Goal: Information Seeking & Learning: Learn about a topic

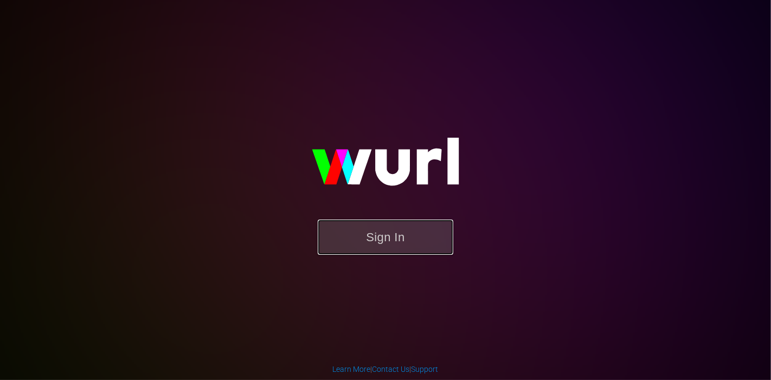
click at [366, 242] on button "Sign In" at bounding box center [385, 236] width 135 height 35
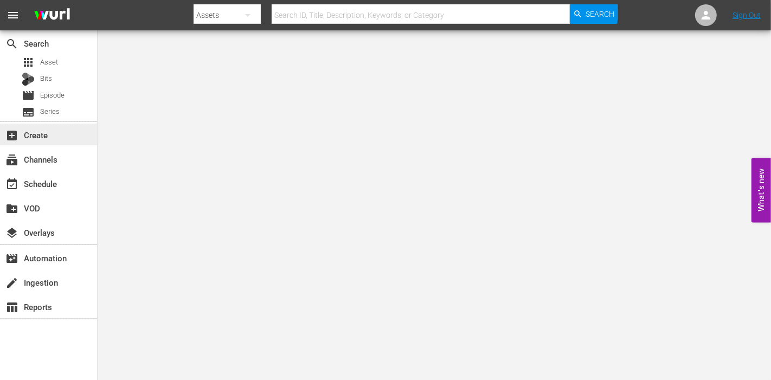
click at [48, 131] on div "add_box Create" at bounding box center [30, 133] width 61 height 10
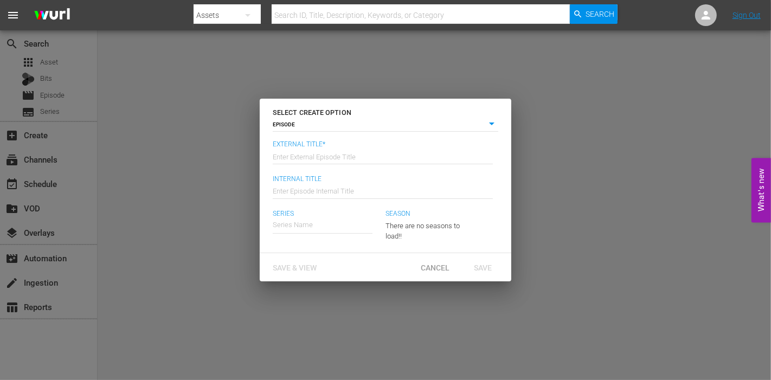
click at [588, 82] on div "SELECT CREATE OPTION EPISODE episode External Title* Enter External Episode Tit…" at bounding box center [385, 190] width 771 height 380
click at [141, 212] on div "SELECT CREATE OPTION EPISODE episode External Title* Enter External Episode Tit…" at bounding box center [385, 190] width 771 height 380
click at [123, 90] on div "SELECT CREATE OPTION EPISODE episode External Title* Enter External Episode Tit…" at bounding box center [385, 190] width 771 height 380
click at [431, 263] on span "Cancel" at bounding box center [435, 267] width 46 height 9
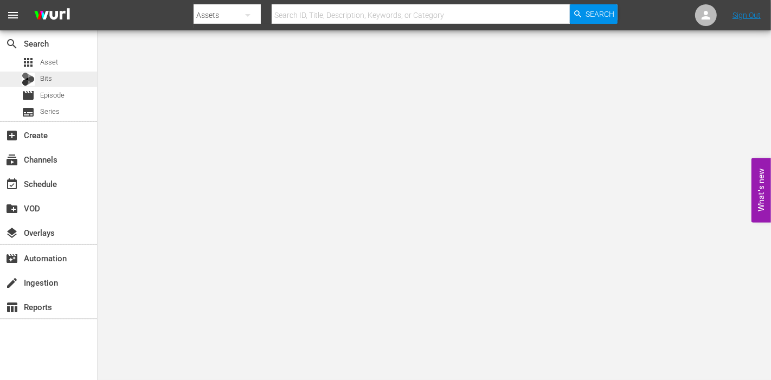
click at [49, 76] on span "Bits" at bounding box center [46, 78] width 12 height 11
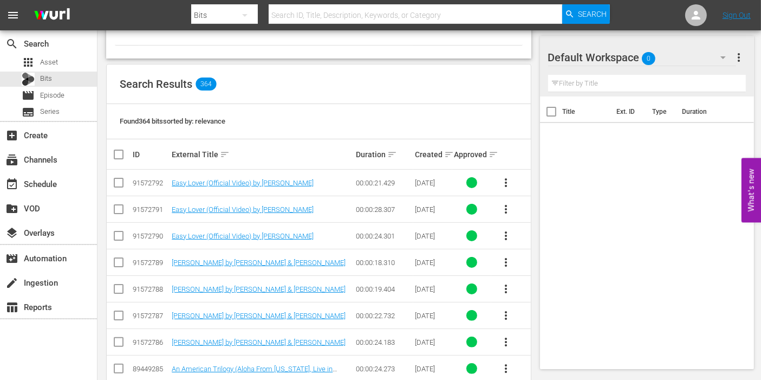
scroll to position [193, 0]
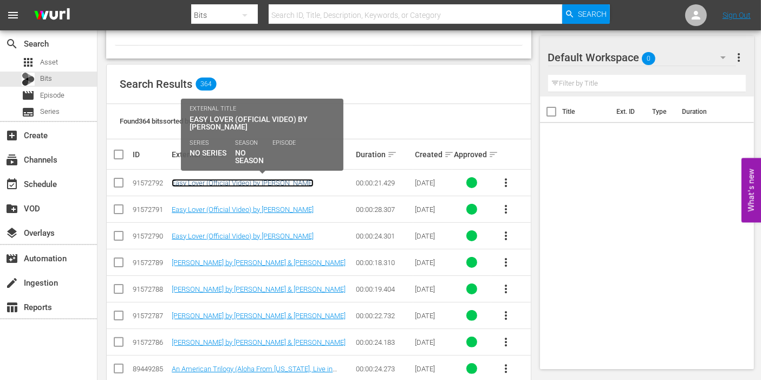
click at [234, 180] on link "Easy Lover (Official Video) by [PERSON_NAME]" at bounding box center [243, 183] width 142 height 8
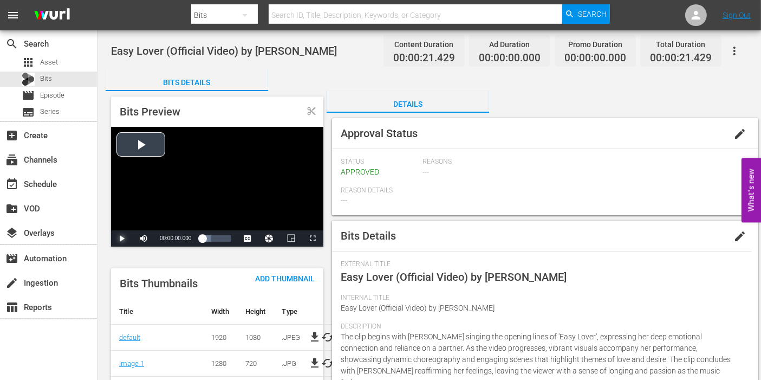
click at [122, 238] on span "Video Player" at bounding box center [122, 238] width 0 height 0
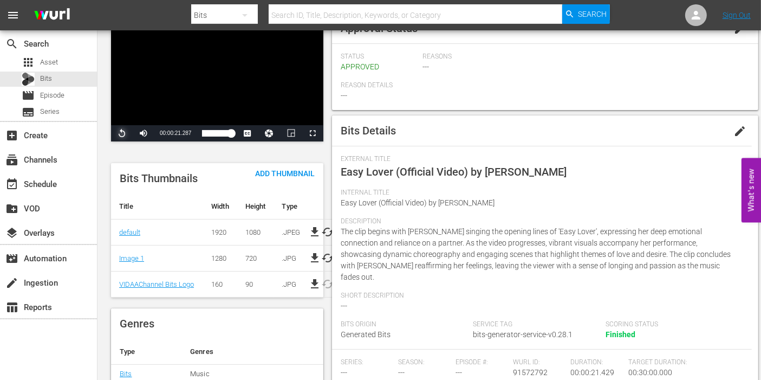
scroll to position [106, 0]
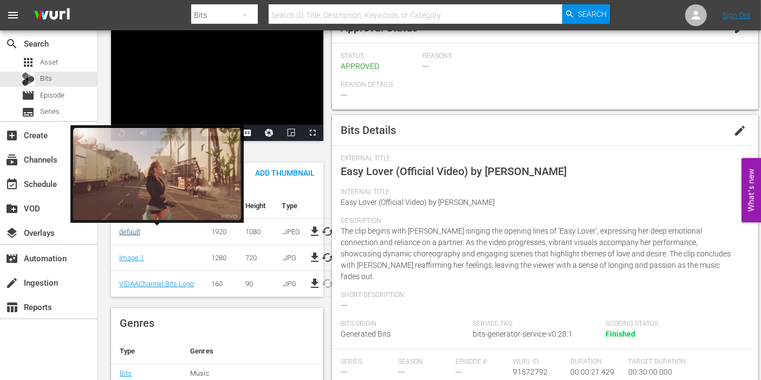
click at [137, 229] on link "default" at bounding box center [129, 232] width 21 height 8
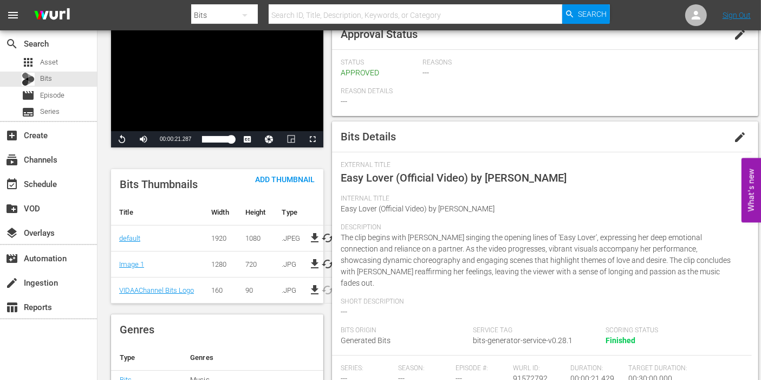
scroll to position [0, 0]
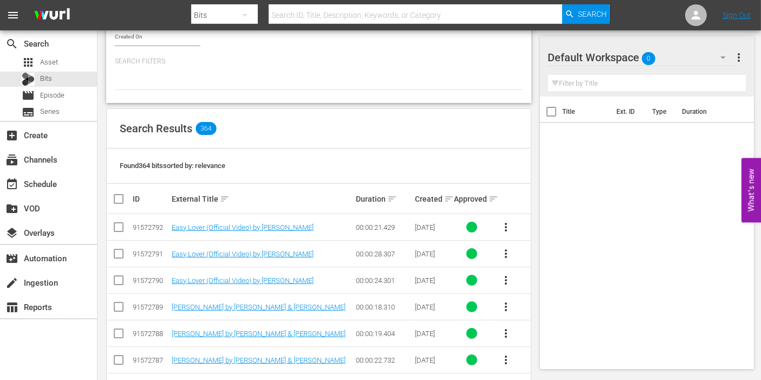
scroll to position [158, 0]
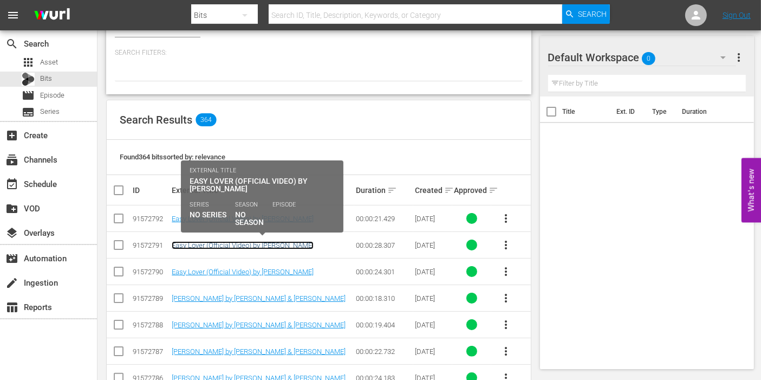
click at [235, 243] on link "Easy Lover (Official Video) by [PERSON_NAME]" at bounding box center [243, 245] width 142 height 8
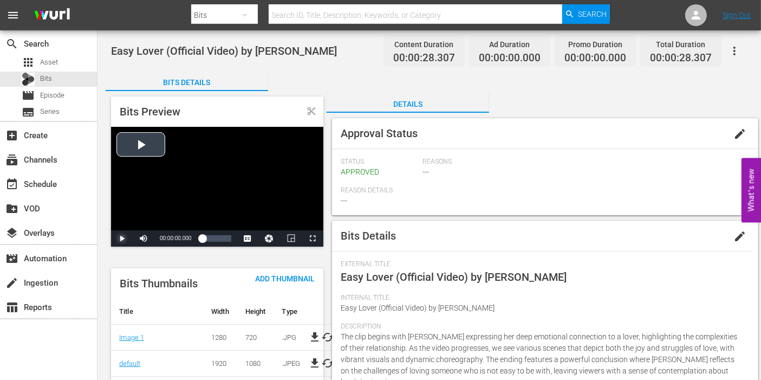
click at [122, 238] on span "Video Player" at bounding box center [122, 238] width 0 height 0
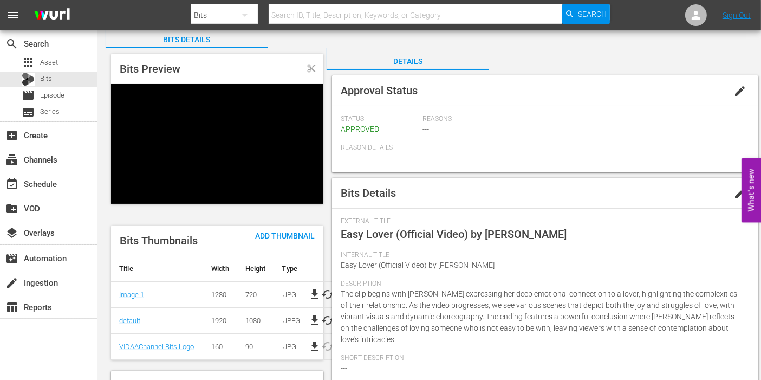
scroll to position [43, 0]
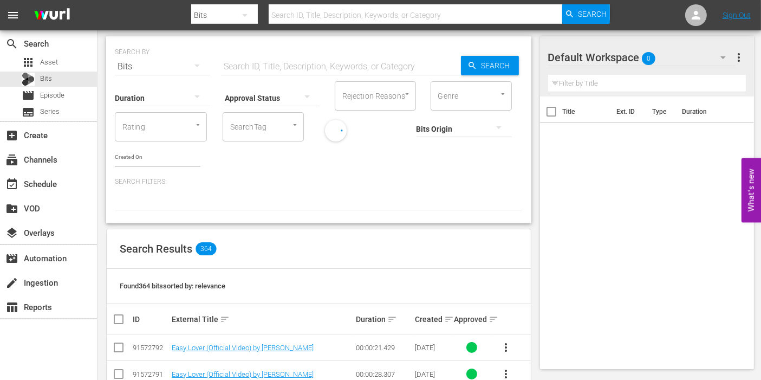
scroll to position [206, 0]
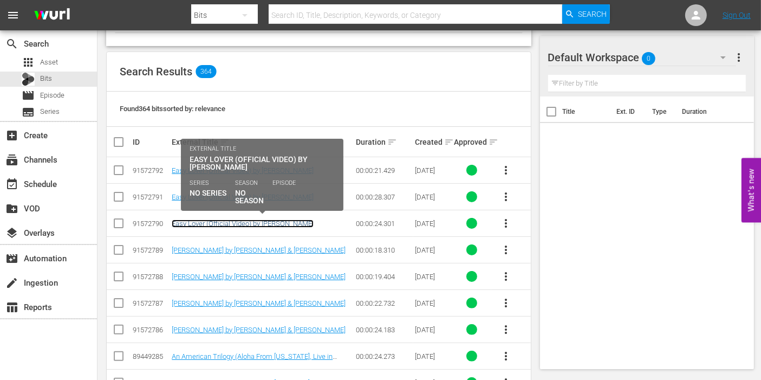
click at [209, 221] on link "Easy Lover (Official Video) by [PERSON_NAME]" at bounding box center [243, 223] width 142 height 8
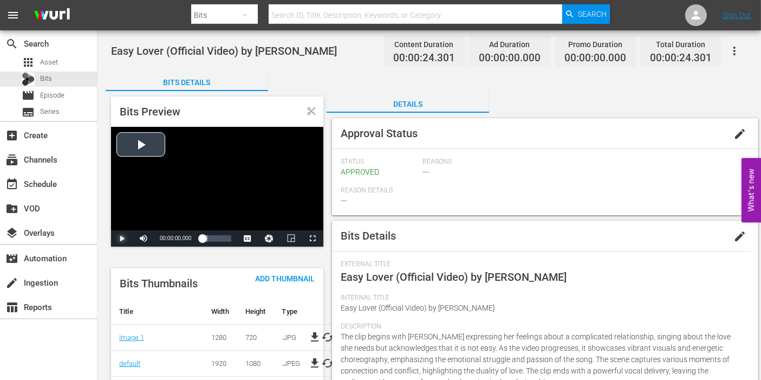
click at [122, 238] on span "Video Player" at bounding box center [122, 238] width 0 height 0
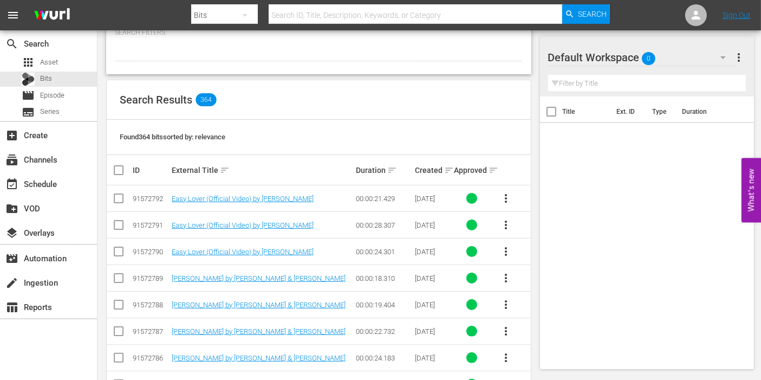
scroll to position [235, 0]
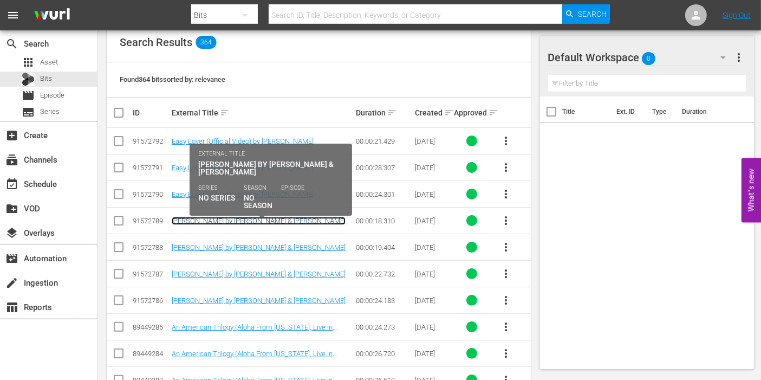
click at [195, 221] on link "[PERSON_NAME] by [PERSON_NAME] & [PERSON_NAME]" at bounding box center [259, 221] width 174 height 8
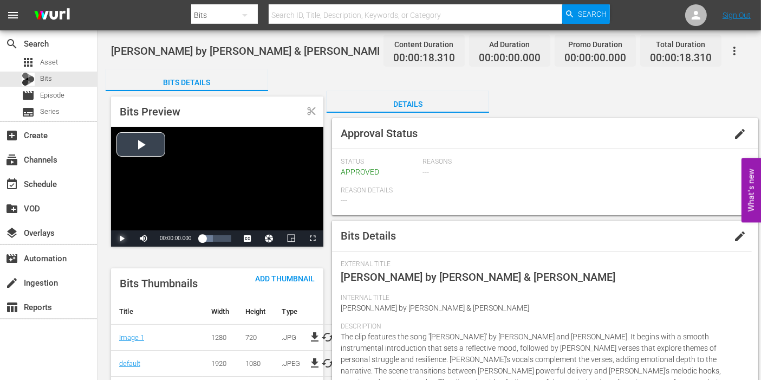
click at [122, 238] on span "Video Player" at bounding box center [122, 238] width 0 height 0
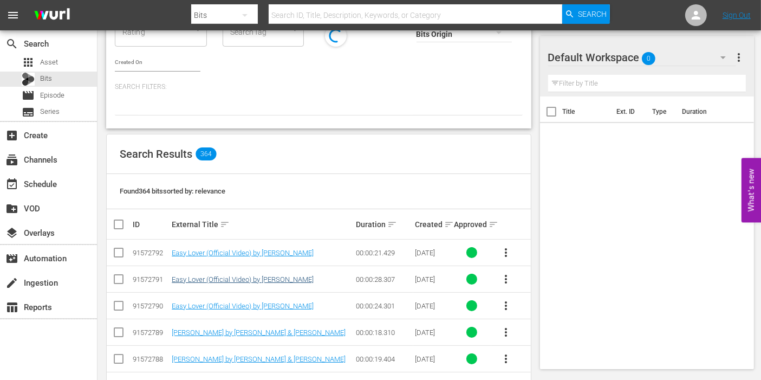
scroll to position [215, 0]
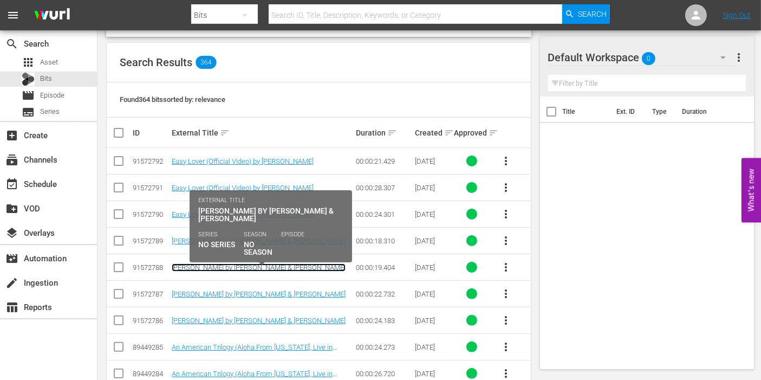
click at [196, 265] on link "[PERSON_NAME] by [PERSON_NAME] & [PERSON_NAME]" at bounding box center [259, 267] width 174 height 8
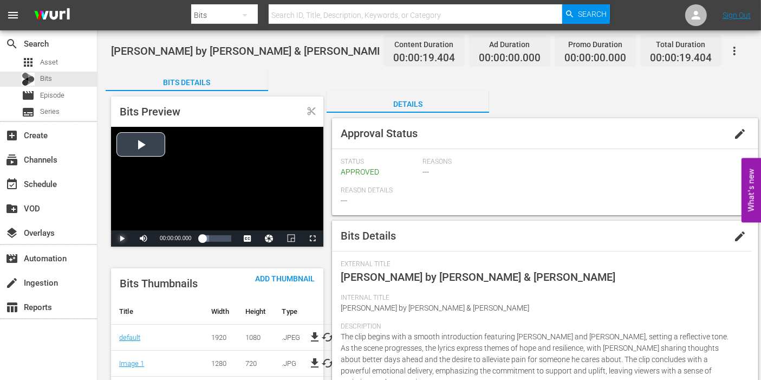
click at [122, 238] on span "Video Player" at bounding box center [122, 238] width 0 height 0
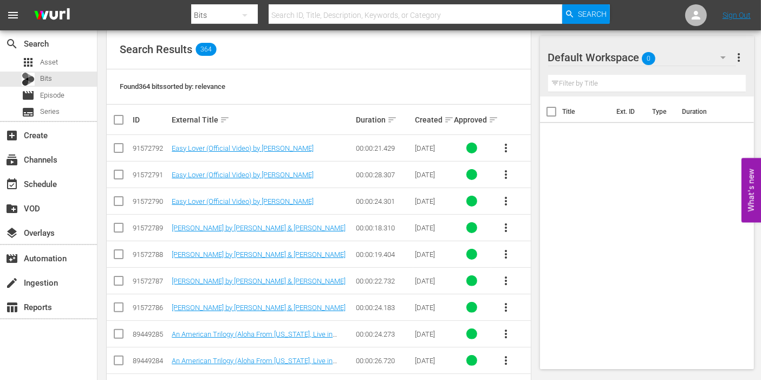
scroll to position [229, 0]
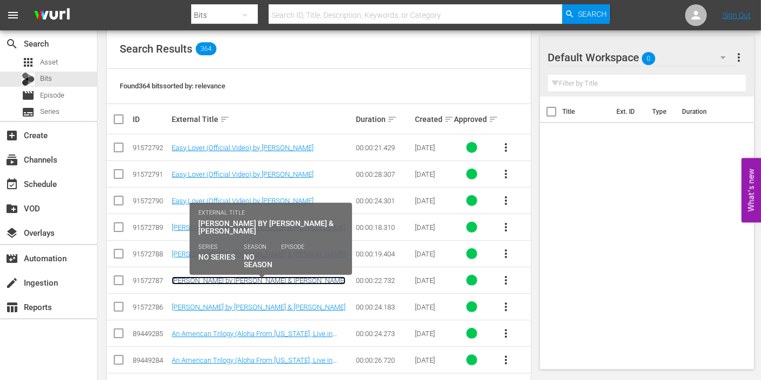
click at [185, 279] on link "[PERSON_NAME] by [PERSON_NAME] & [PERSON_NAME]" at bounding box center [259, 280] width 174 height 8
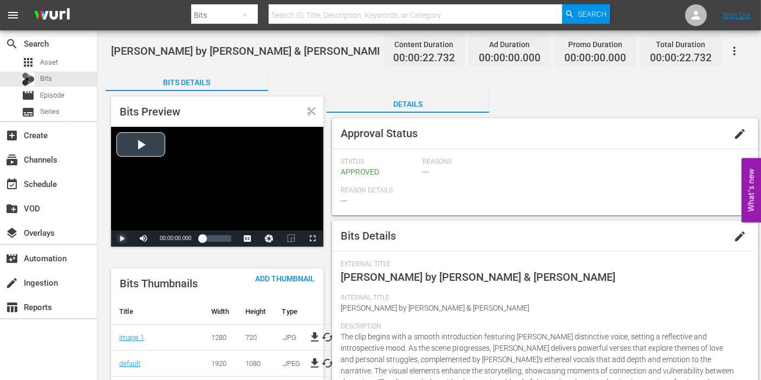
click at [122, 238] on span "Video Player" at bounding box center [122, 238] width 0 height 0
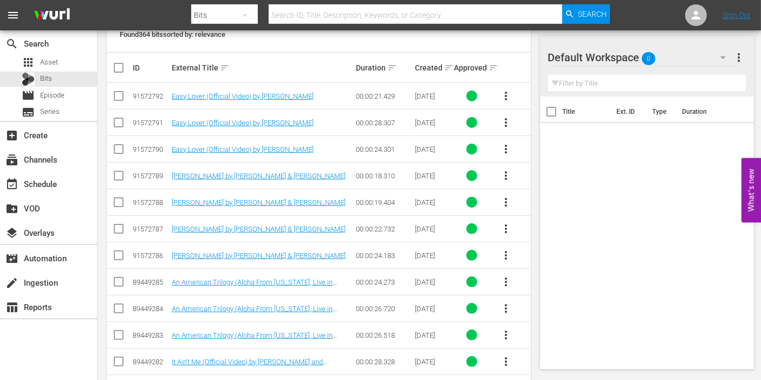
scroll to position [281, 0]
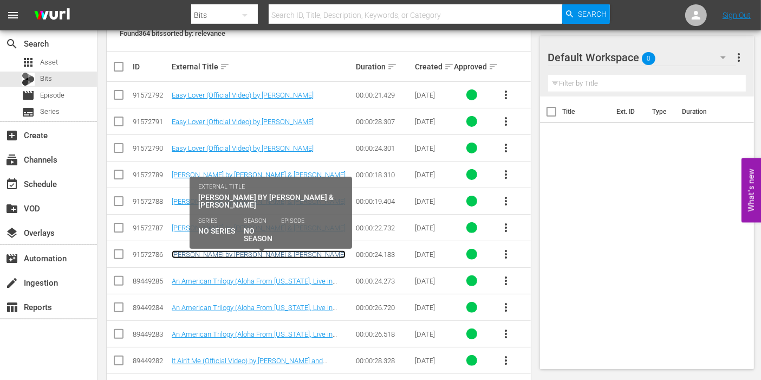
click at [193, 255] on link "[PERSON_NAME] by [PERSON_NAME] & [PERSON_NAME]" at bounding box center [259, 254] width 174 height 8
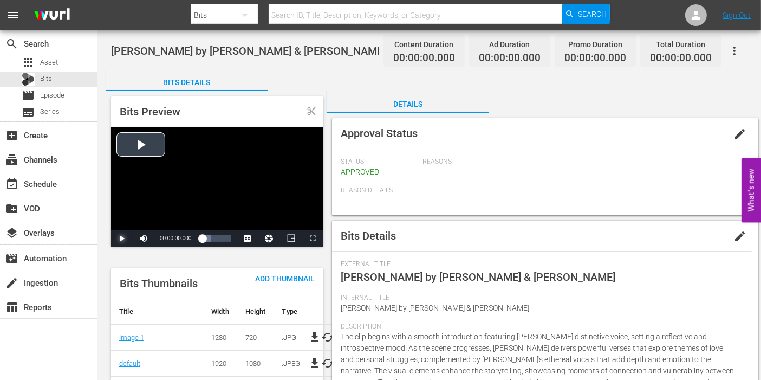
click at [122, 238] on span "Video Player" at bounding box center [122, 238] width 0 height 0
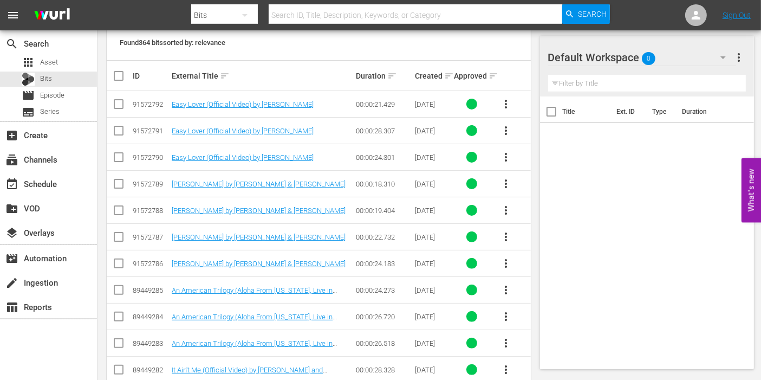
scroll to position [285, 0]
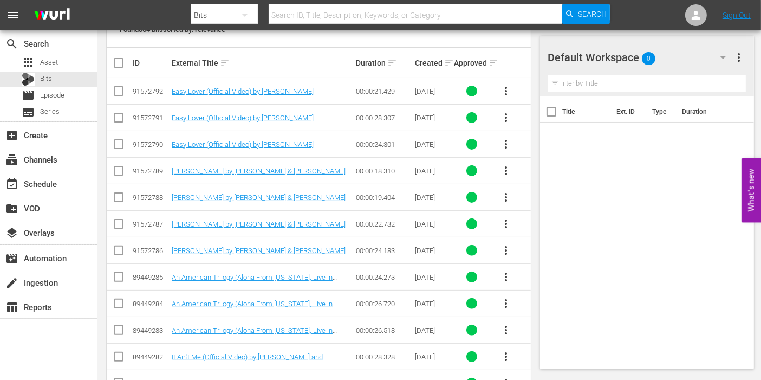
click at [154, 248] on div "91572786" at bounding box center [151, 251] width 36 height 8
copy div "91572786"
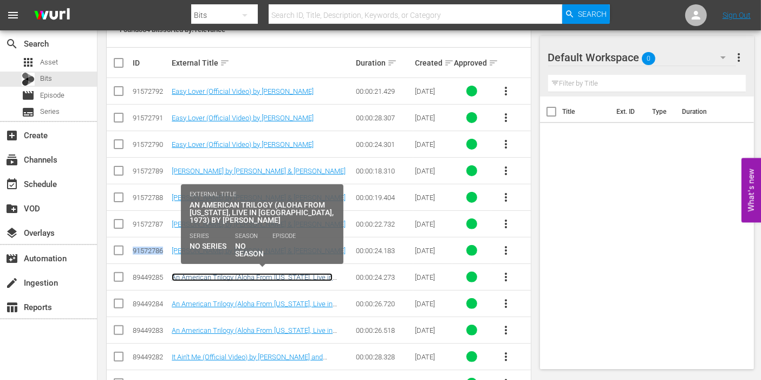
click at [269, 274] on link "An American Trilogy (Aloha From [US_STATE], Live in [GEOGRAPHIC_DATA], 1973) by…" at bounding box center [252, 281] width 161 height 16
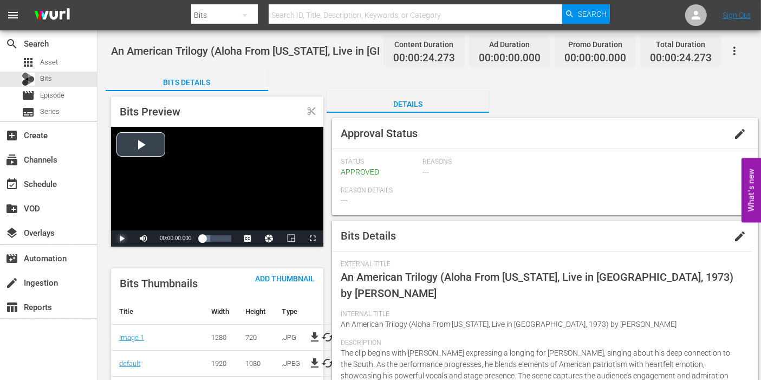
click at [122, 238] on span "Video Player" at bounding box center [122, 238] width 0 height 0
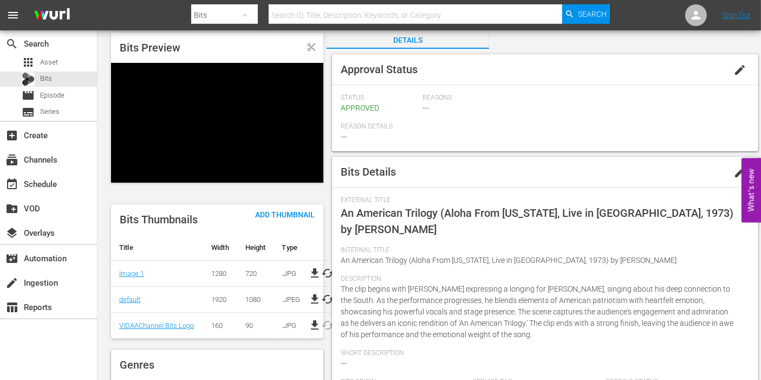
scroll to position [62, 0]
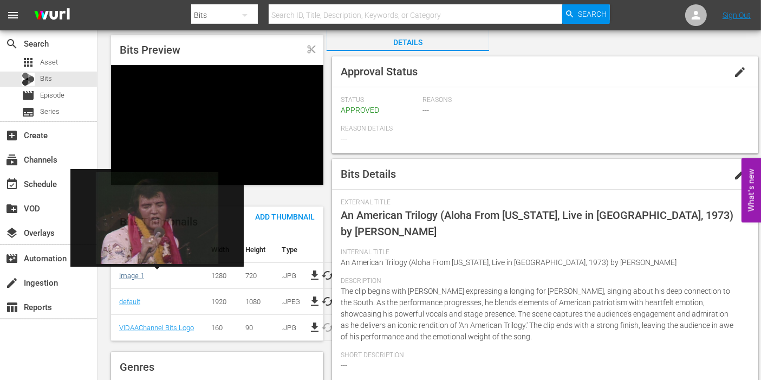
click at [128, 273] on link "Image 1" at bounding box center [131, 275] width 25 height 8
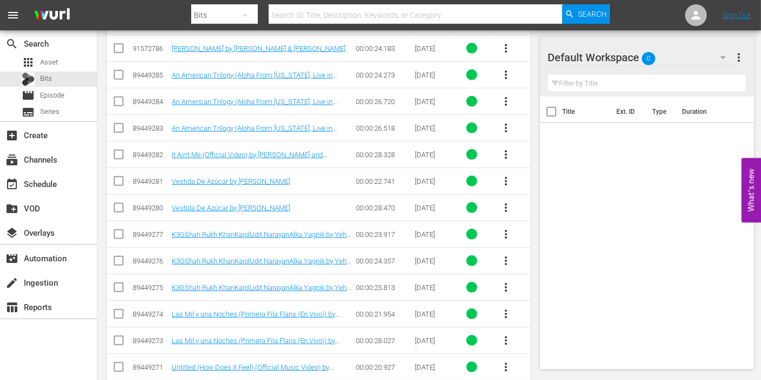
scroll to position [488, 0]
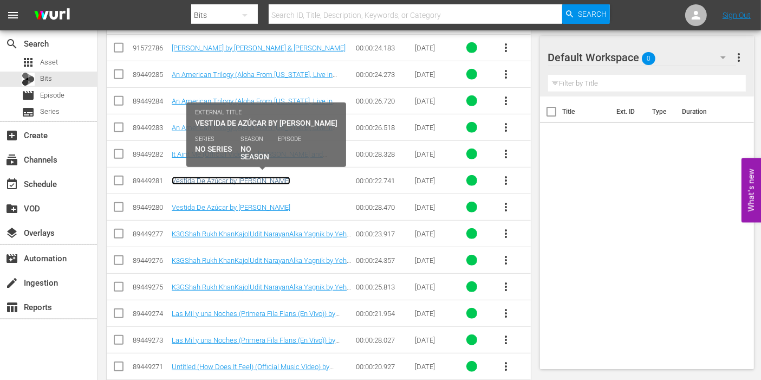
click at [203, 178] on link "Vestida De Azúcar by [PERSON_NAME]" at bounding box center [231, 181] width 119 height 8
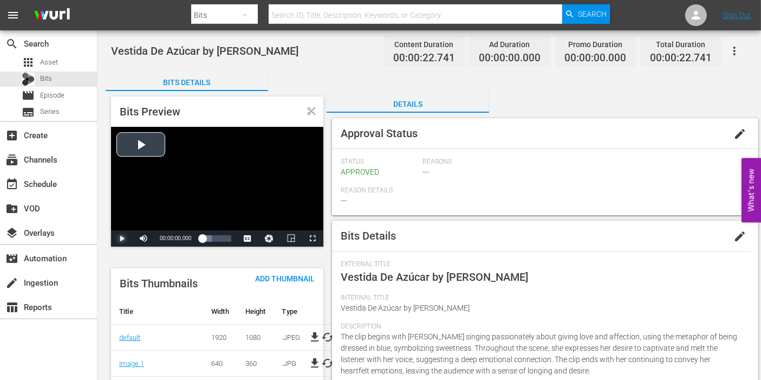
click at [122, 238] on span "Video Player" at bounding box center [122, 238] width 0 height 0
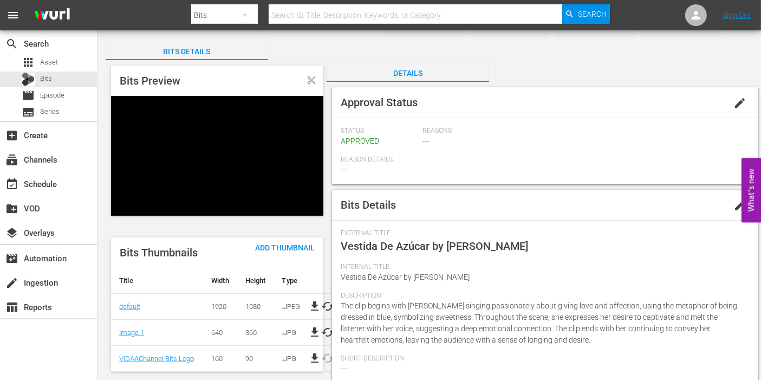
scroll to position [22, 0]
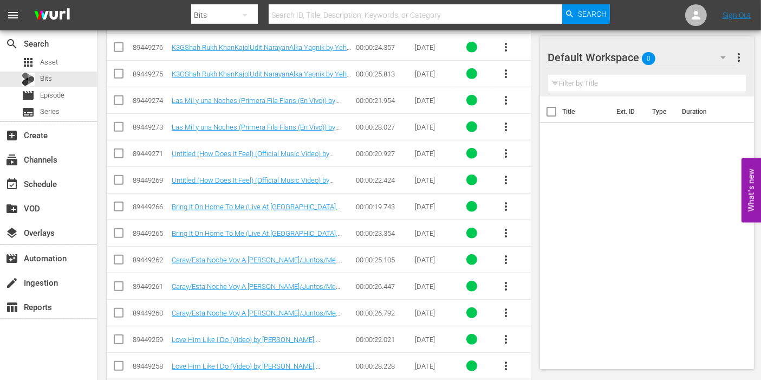
scroll to position [703, 0]
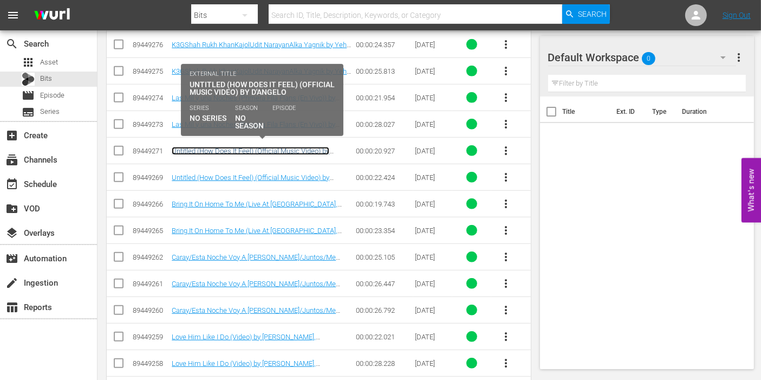
click at [210, 150] on link "Untitled (How Does It Feel) (Official Music Video) by D'Angelo" at bounding box center [251, 155] width 158 height 16
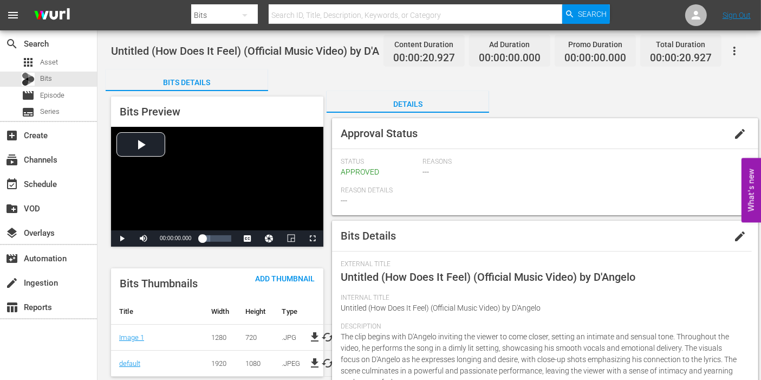
click at [109, 233] on div "Bits Preview Video Player is loading. Play Video Play Mute Current Time 00:00:0…" at bounding box center [214, 282] width 216 height 383
click at [122, 238] on span "Video Player" at bounding box center [122, 238] width 0 height 0
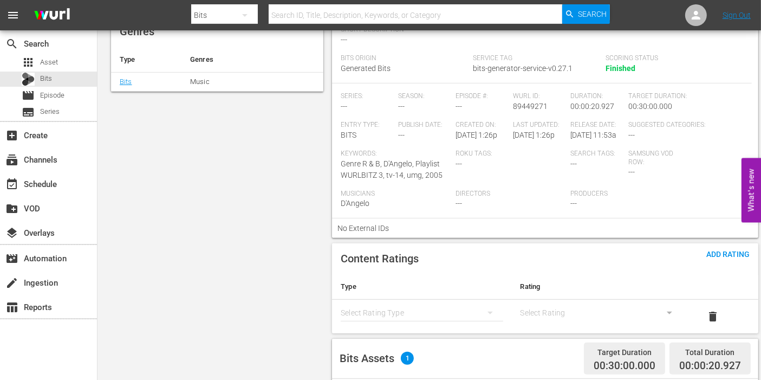
scroll to position [454, 0]
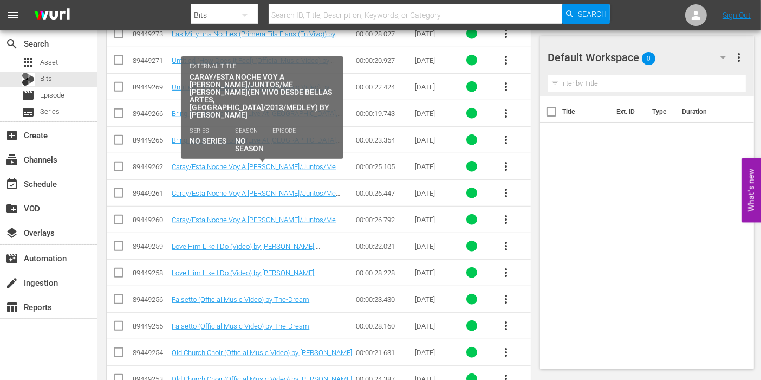
scroll to position [844, 0]
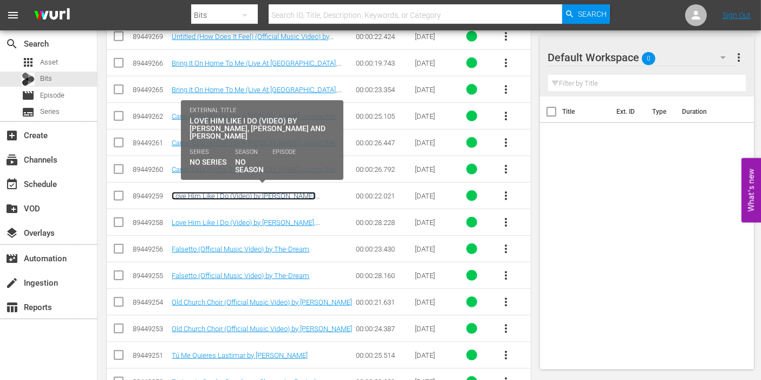
click at [199, 192] on link "Love Him Like I Do (Video) by [PERSON_NAME], [PERSON_NAME] and [PERSON_NAME]" at bounding box center [244, 200] width 144 height 16
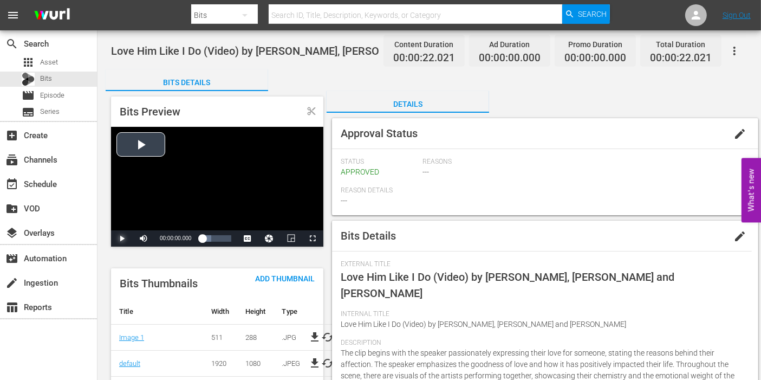
click at [122, 238] on span "Video Player" at bounding box center [122, 238] width 0 height 0
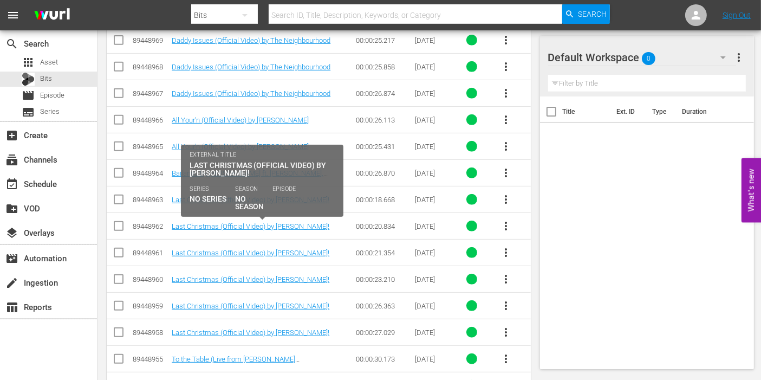
scroll to position [4553, 0]
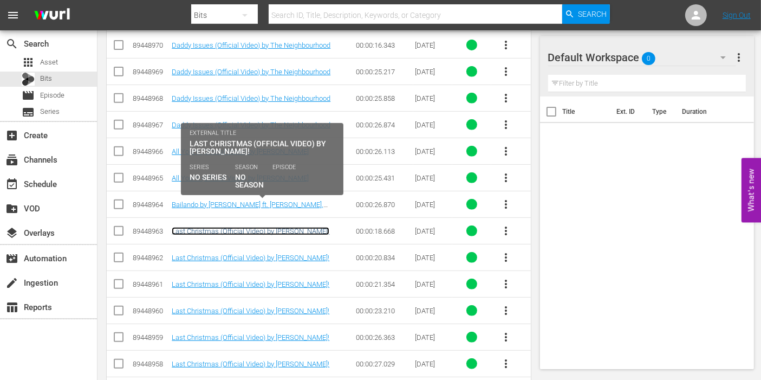
click at [215, 227] on link "Last Christmas (Official Video) by [PERSON_NAME]!" at bounding box center [251, 231] width 158 height 8
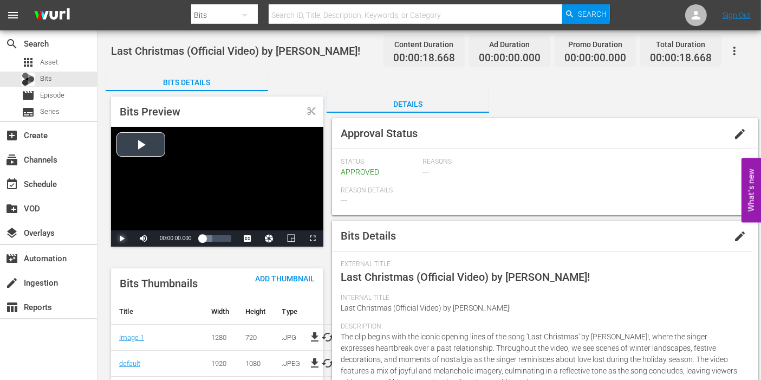
click at [122, 238] on span "Video Player" at bounding box center [122, 238] width 0 height 0
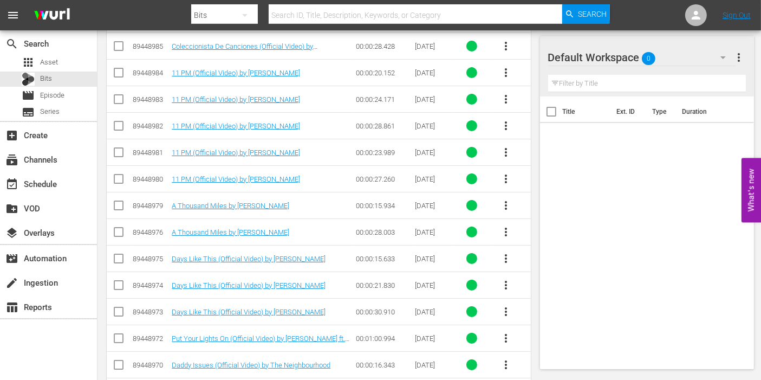
scroll to position [4101, 0]
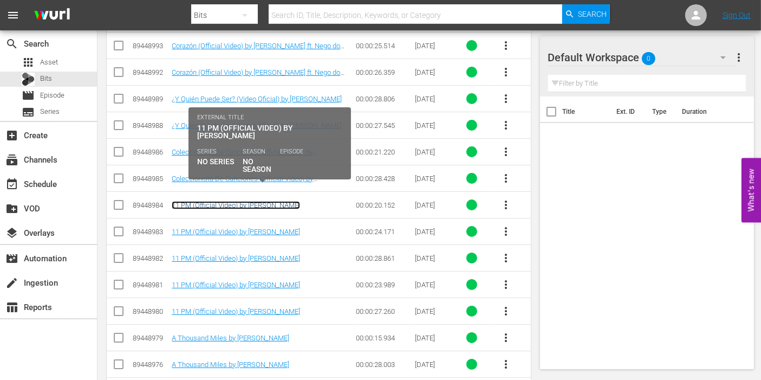
click at [220, 201] on link "11 PM (Official Video) by [PERSON_NAME]" at bounding box center [236, 205] width 128 height 8
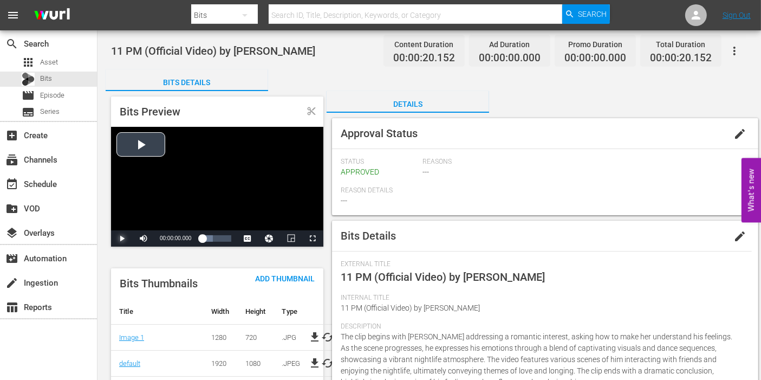
click at [122, 238] on span "Video Player" at bounding box center [122, 238] width 0 height 0
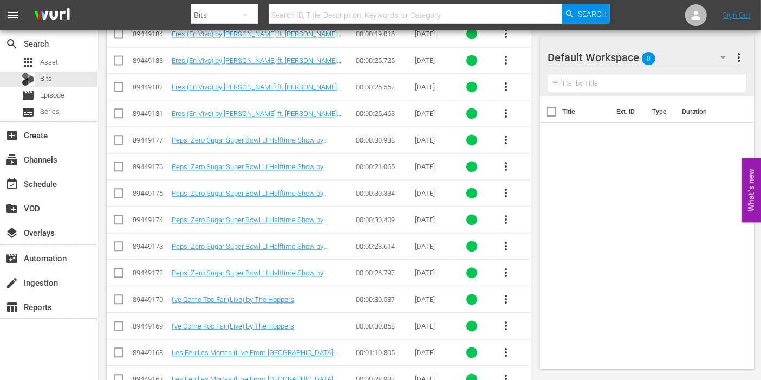
scroll to position [2466, 0]
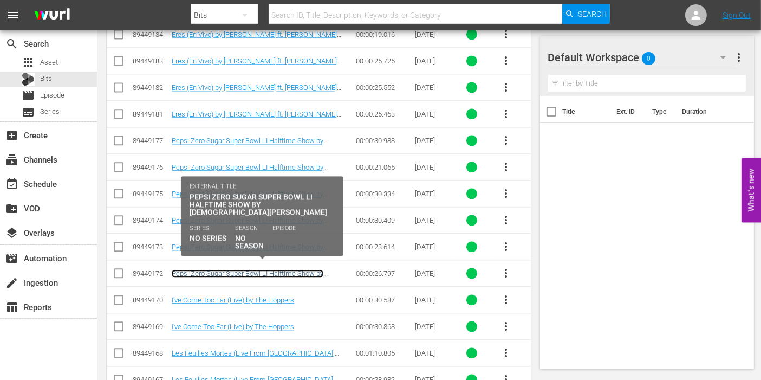
click at [192, 269] on link "Pepsi Zero Sugar Super Bowl LI Halftime Show by [DEMOGRAPHIC_DATA][PERSON_NAME]" at bounding box center [248, 277] width 152 height 16
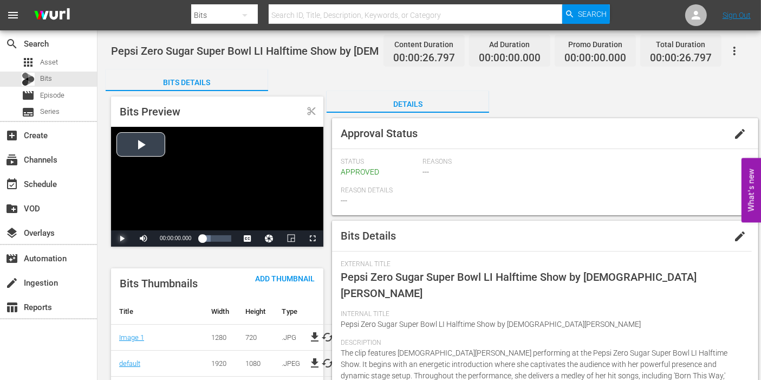
click at [122, 238] on span "Video Player" at bounding box center [122, 238] width 0 height 0
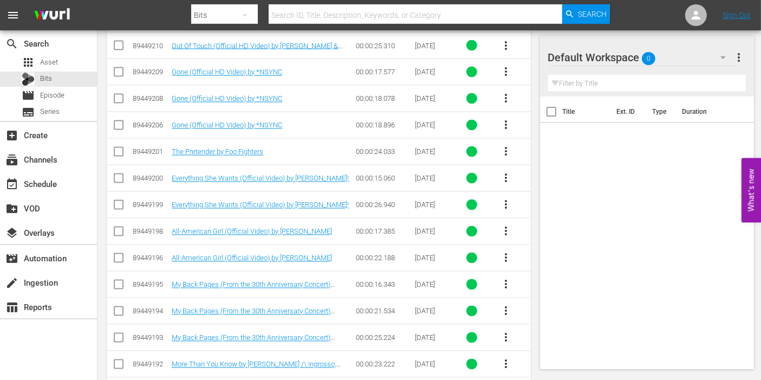
scroll to position [1961, 0]
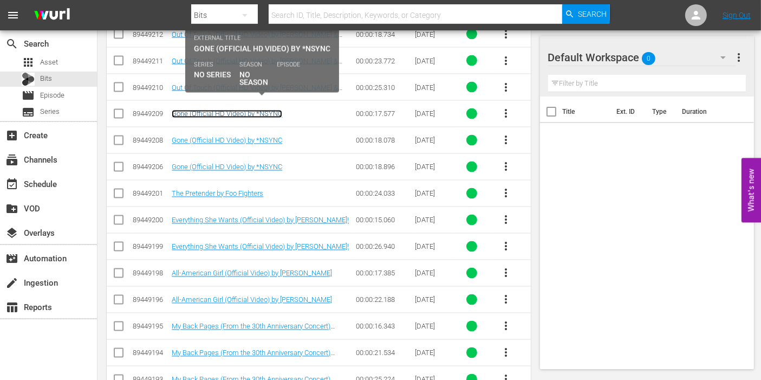
click at [196, 110] on link "Gone (Official HD Video) by *NSYNC" at bounding box center [227, 114] width 111 height 8
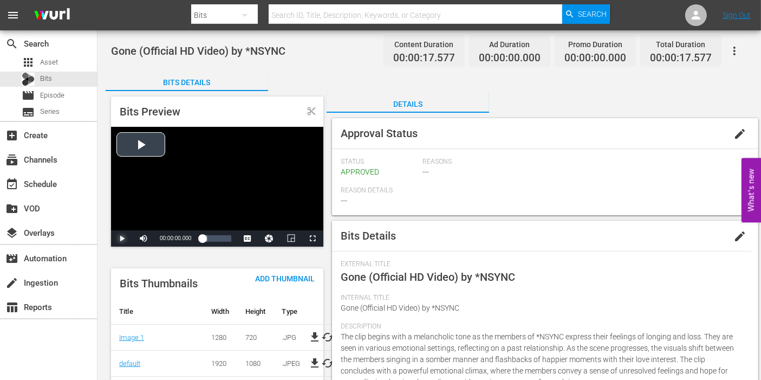
click at [122, 238] on span "Video Player" at bounding box center [122, 238] width 0 height 0
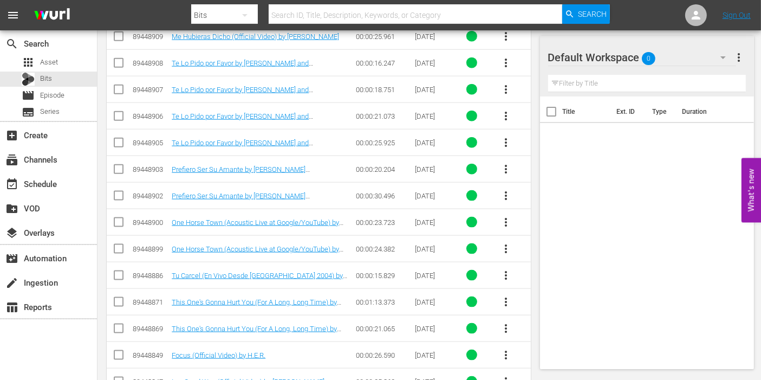
scroll to position [5405, 0]
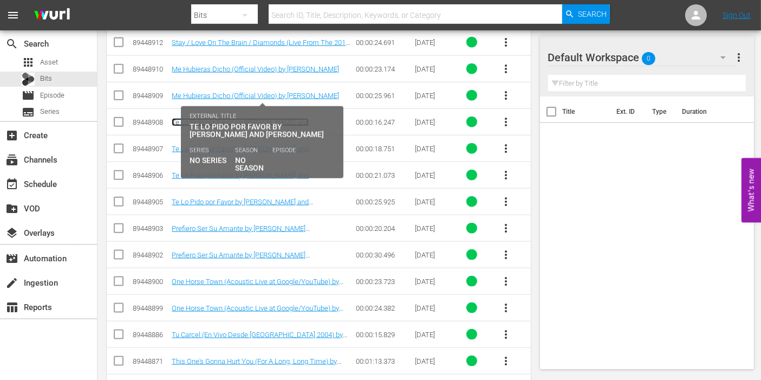
drag, startPoint x: 200, startPoint y: 92, endPoint x: 184, endPoint y: 92, distance: 16.3
click at [184, 118] on link "Te Lo Pido por Favor by [PERSON_NAME] and [PERSON_NAME]" at bounding box center [240, 126] width 137 height 16
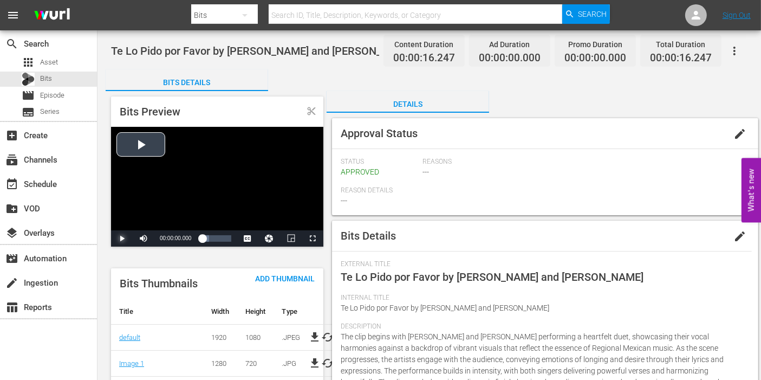
click at [122, 238] on span "Video Player" at bounding box center [122, 238] width 0 height 0
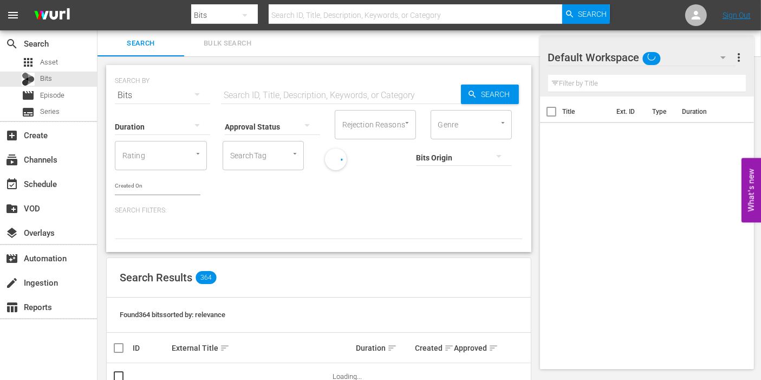
scroll to position [29, 0]
